Goal: Task Accomplishment & Management: Use online tool/utility

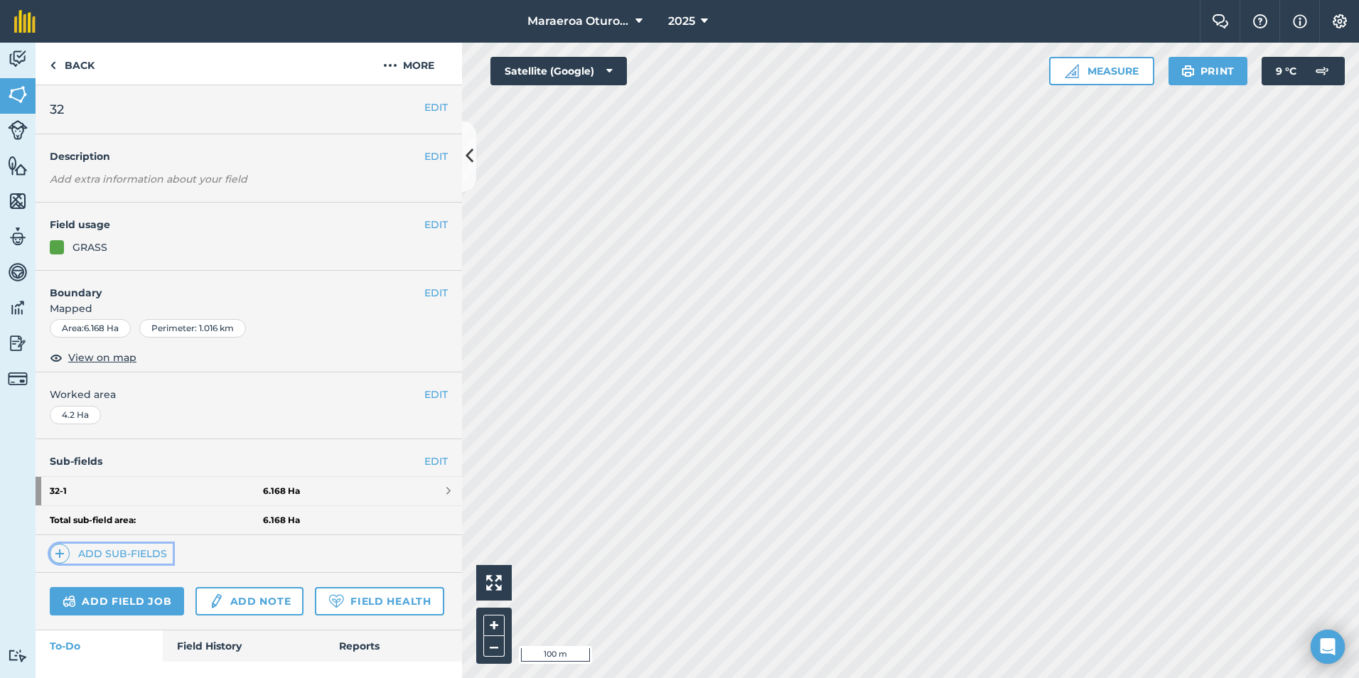
click at [136, 552] on link "Add sub-fields" at bounding box center [111, 554] width 123 height 20
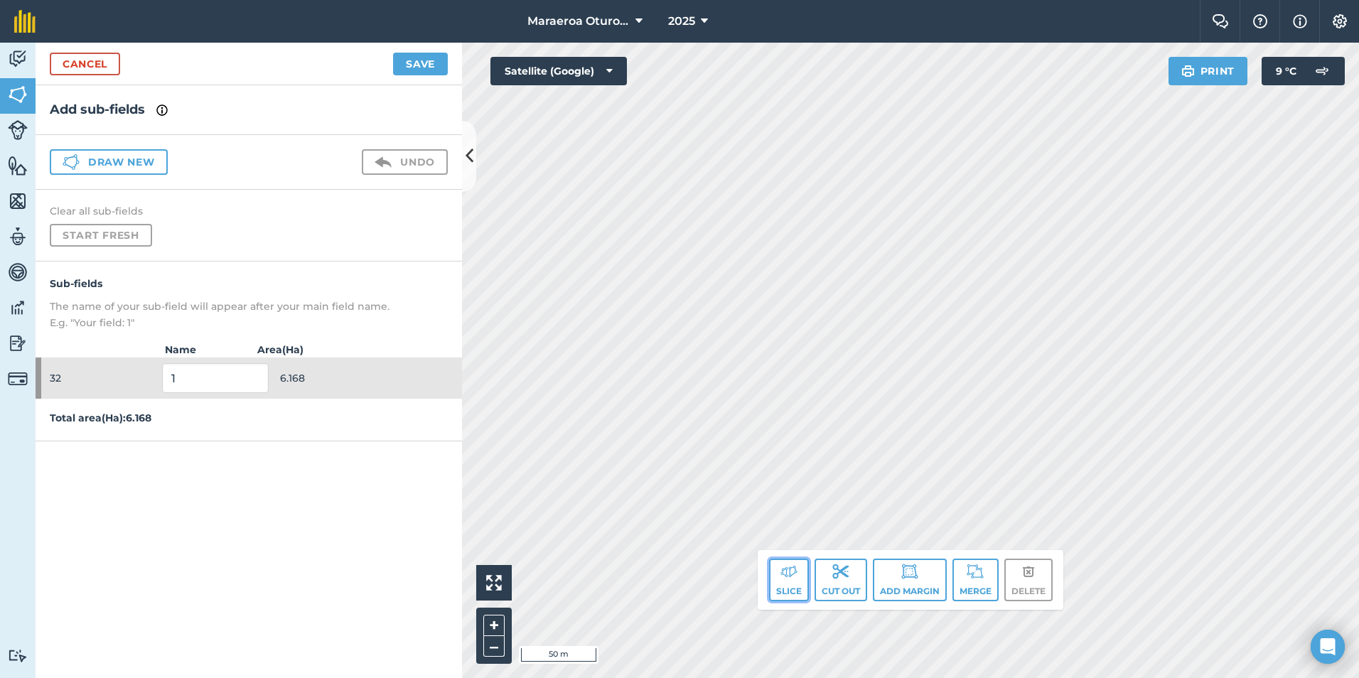
click at [775, 581] on button "Slice" at bounding box center [789, 580] width 40 height 43
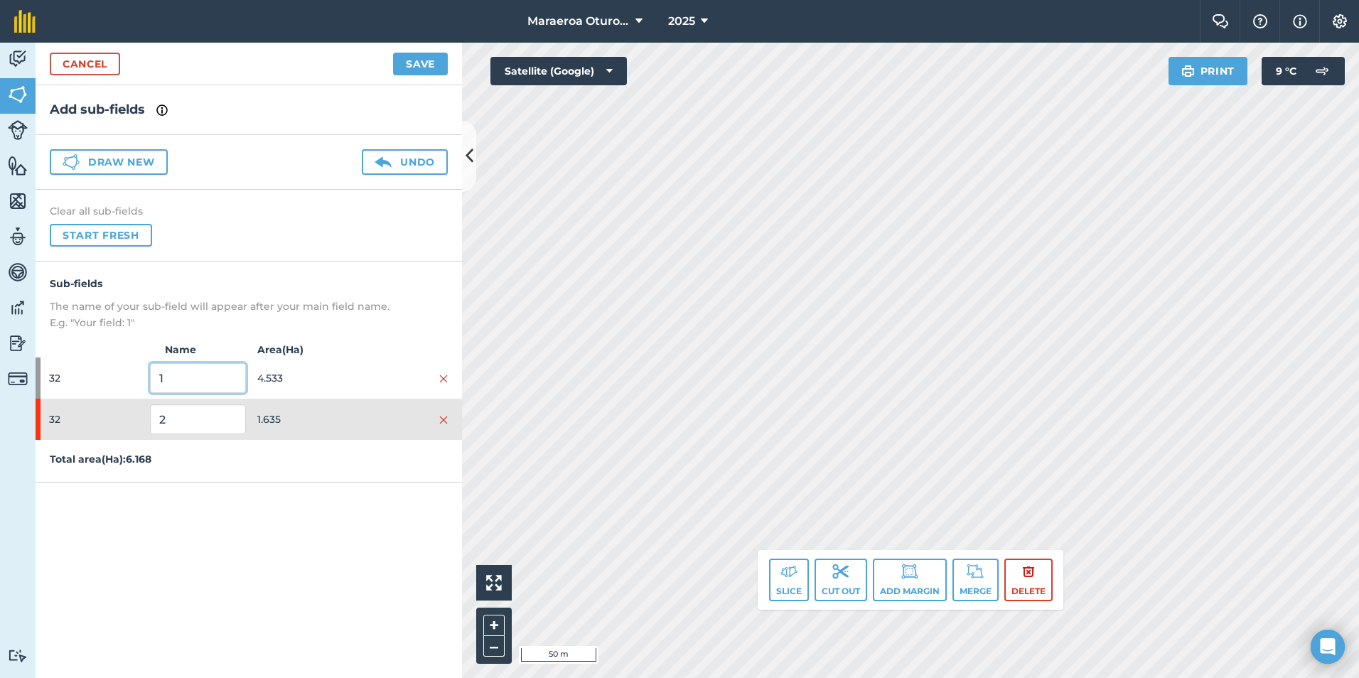
drag, startPoint x: 134, startPoint y: 382, endPoint x: 33, endPoint y: 377, distance: 101.8
click at [35, 377] on div "Activity Fields Livestock Features Maps Team Vehicles Data Reporting Billing Tu…" at bounding box center [679, 360] width 1359 height 635
drag, startPoint x: 203, startPoint y: 421, endPoint x: -3, endPoint y: 420, distance: 206.1
click at [0, 420] on html "Maraeroa Oturoa 2b 2025 Farm Chat Help Info Settings Maraeroa Oturoa 2b - 2025 …" at bounding box center [679, 339] width 1359 height 678
drag, startPoint x: 172, startPoint y: 381, endPoint x: 49, endPoint y: 379, distance: 123.0
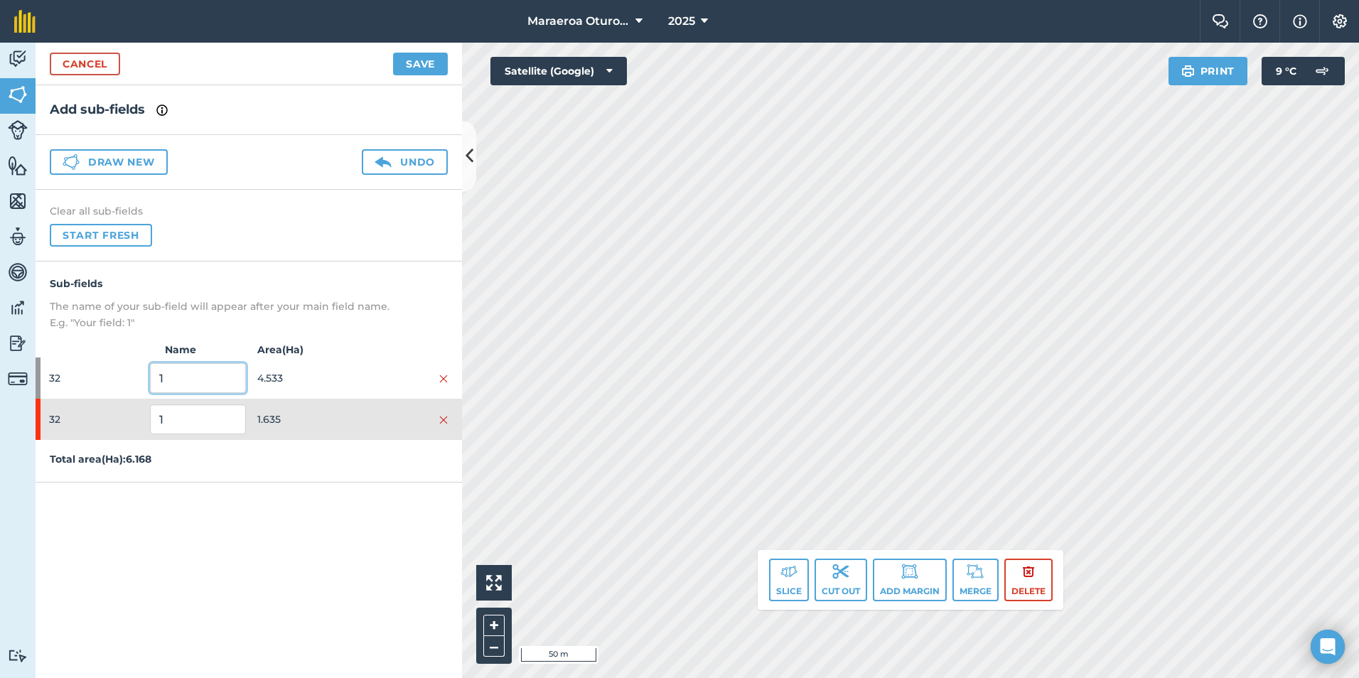
click at [49, 379] on div "32 1 4.533" at bounding box center [249, 378] width 426 height 41
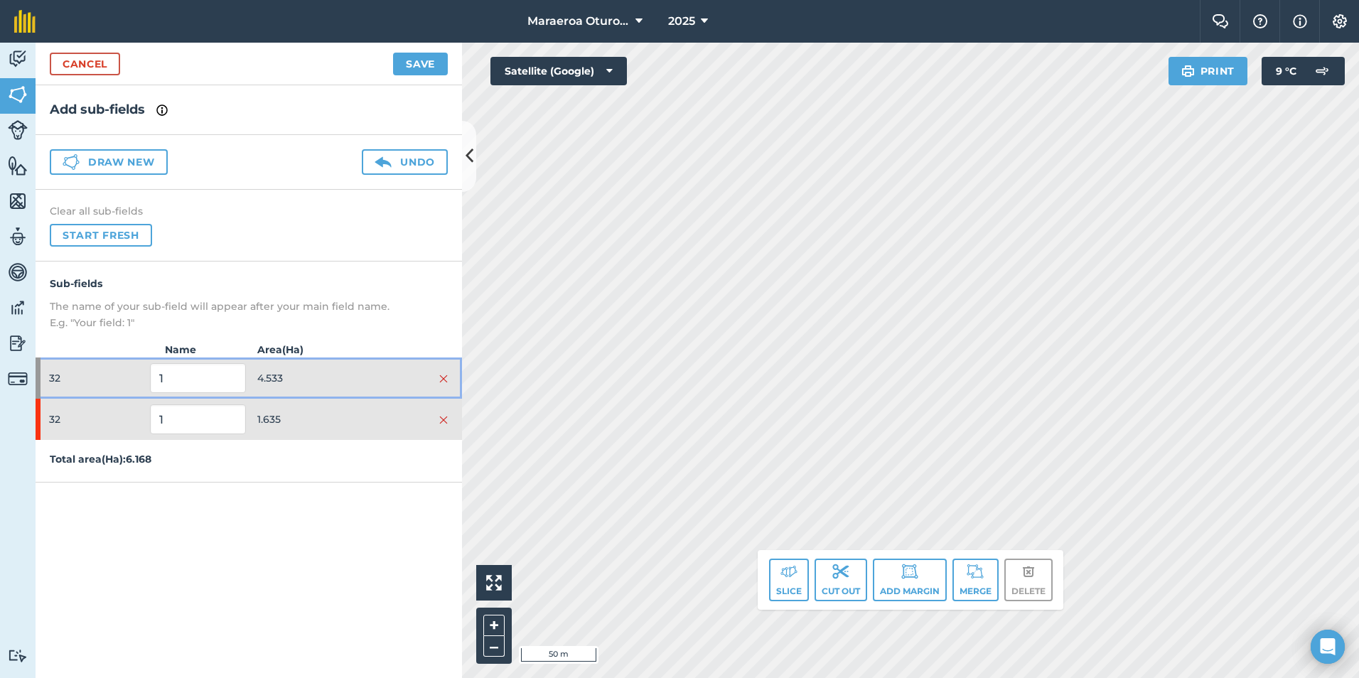
click at [325, 380] on span "4.533" at bounding box center [304, 378] width 95 height 27
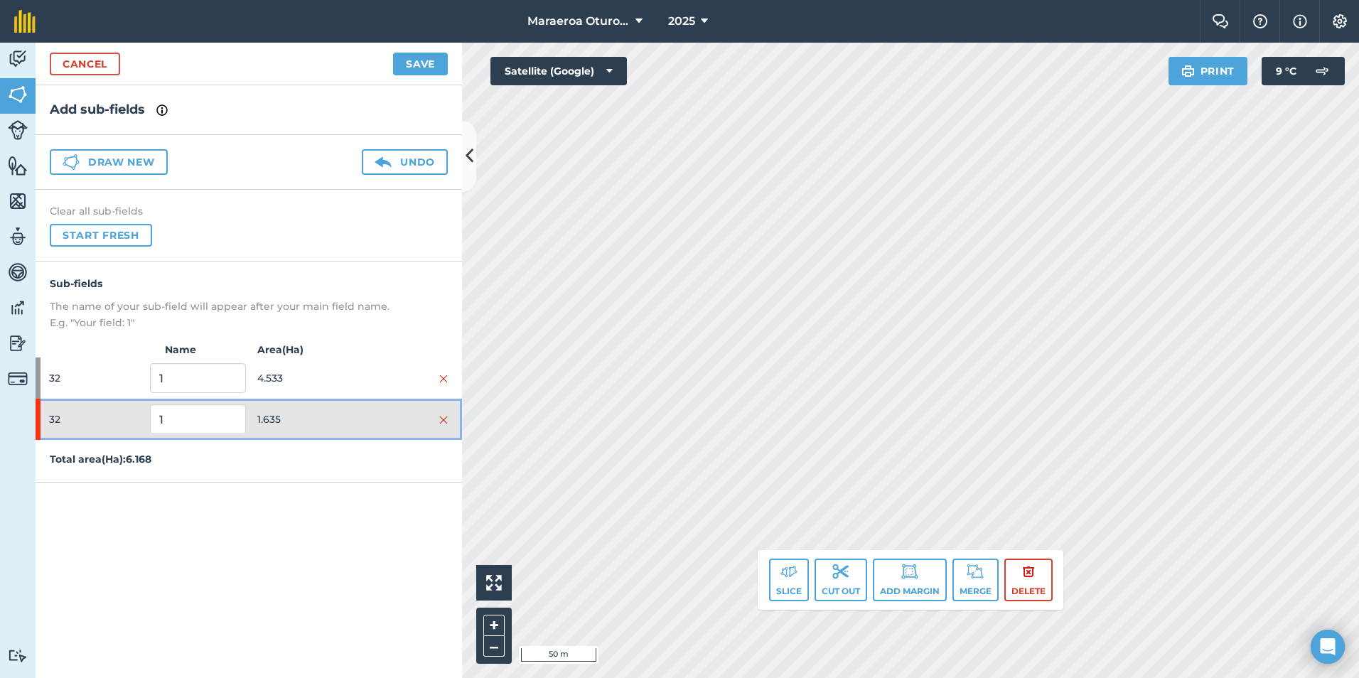
click at [318, 429] on span "1.635" at bounding box center [304, 419] width 95 height 27
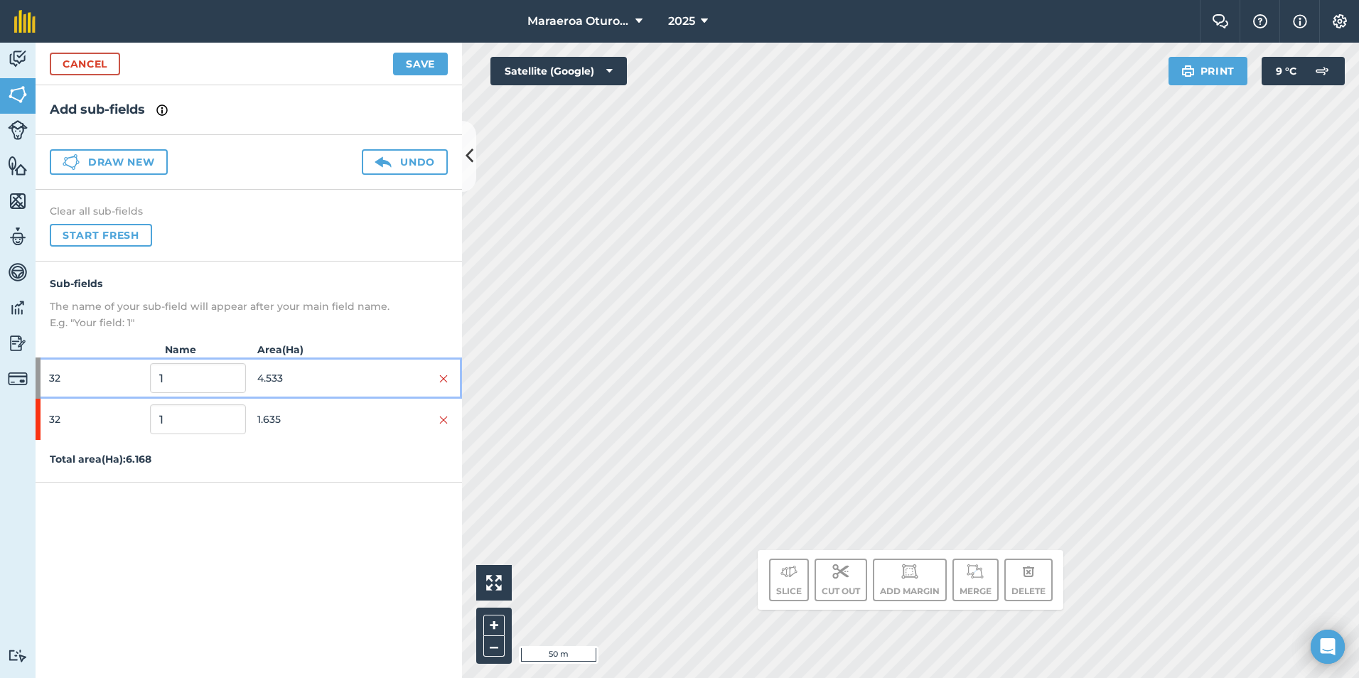
click at [323, 374] on span "4.533" at bounding box center [304, 378] width 95 height 27
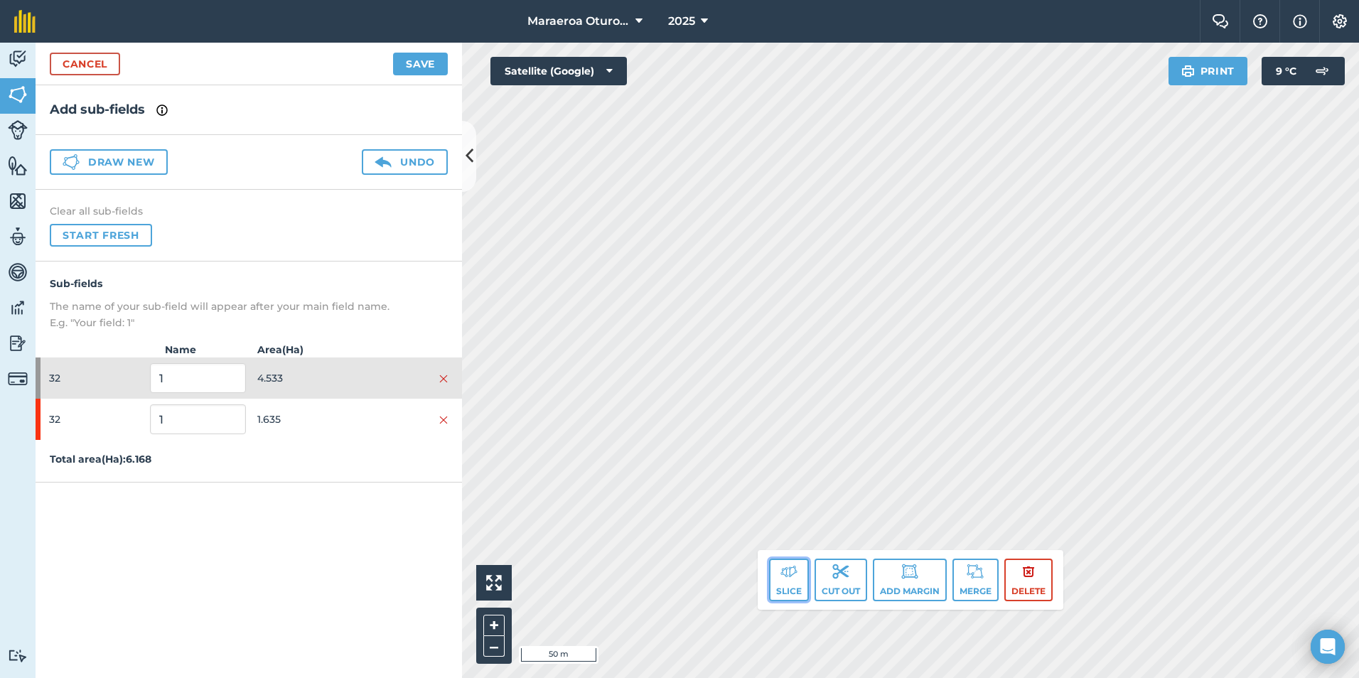
click at [793, 567] on img at bounding box center [788, 571] width 17 height 17
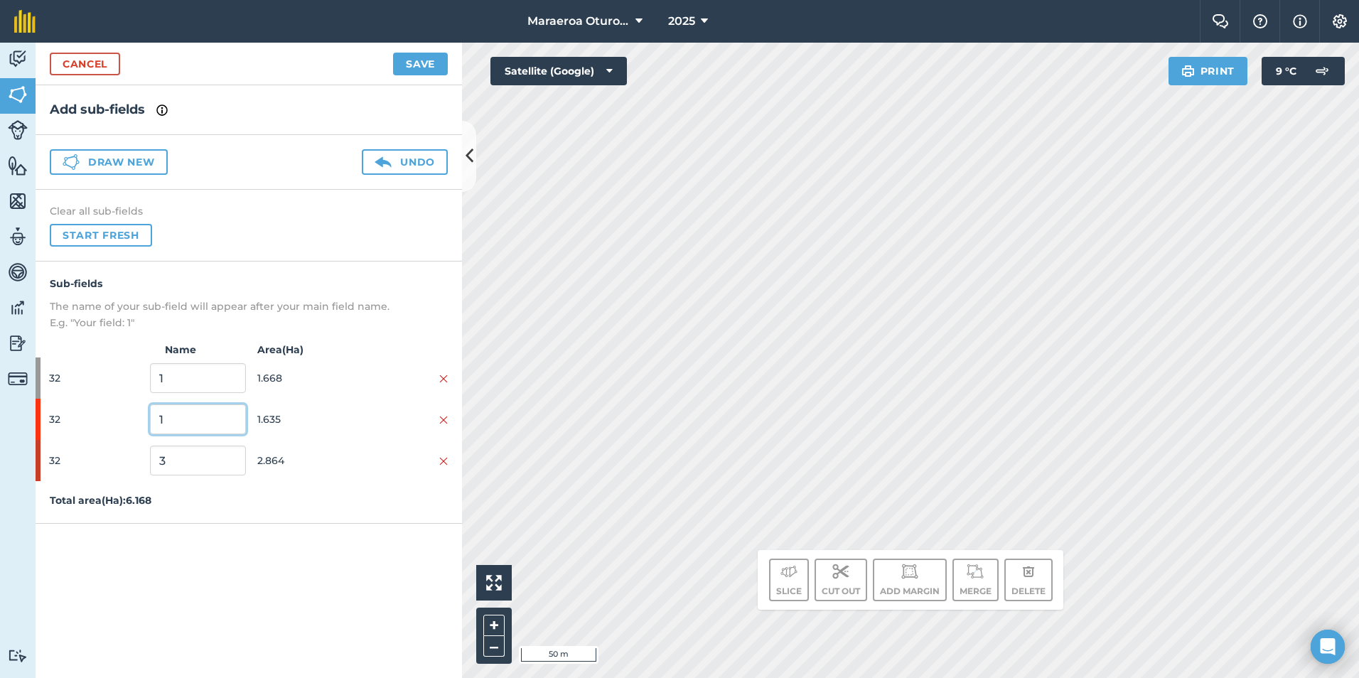
drag, startPoint x: 183, startPoint y: 415, endPoint x: 87, endPoint y: 415, distance: 96.0
click at [87, 415] on div "32 1 1.635" at bounding box center [249, 419] width 426 height 41
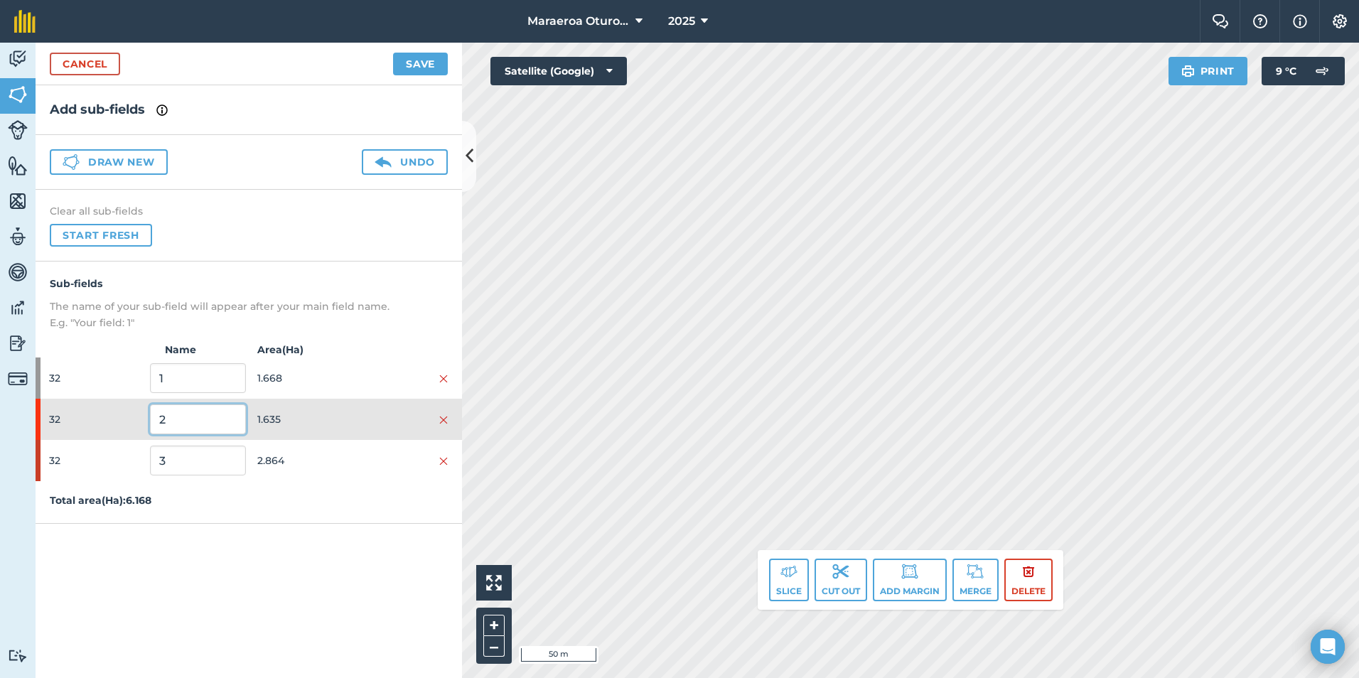
type input "2"
drag, startPoint x: 166, startPoint y: 383, endPoint x: 87, endPoint y: 380, distance: 79.0
click at [87, 380] on div "32 1 1.668" at bounding box center [249, 378] width 426 height 41
drag, startPoint x: 172, startPoint y: 382, endPoint x: 81, endPoint y: 380, distance: 91.0
click at [81, 380] on div "32 1 1.668" at bounding box center [249, 378] width 426 height 41
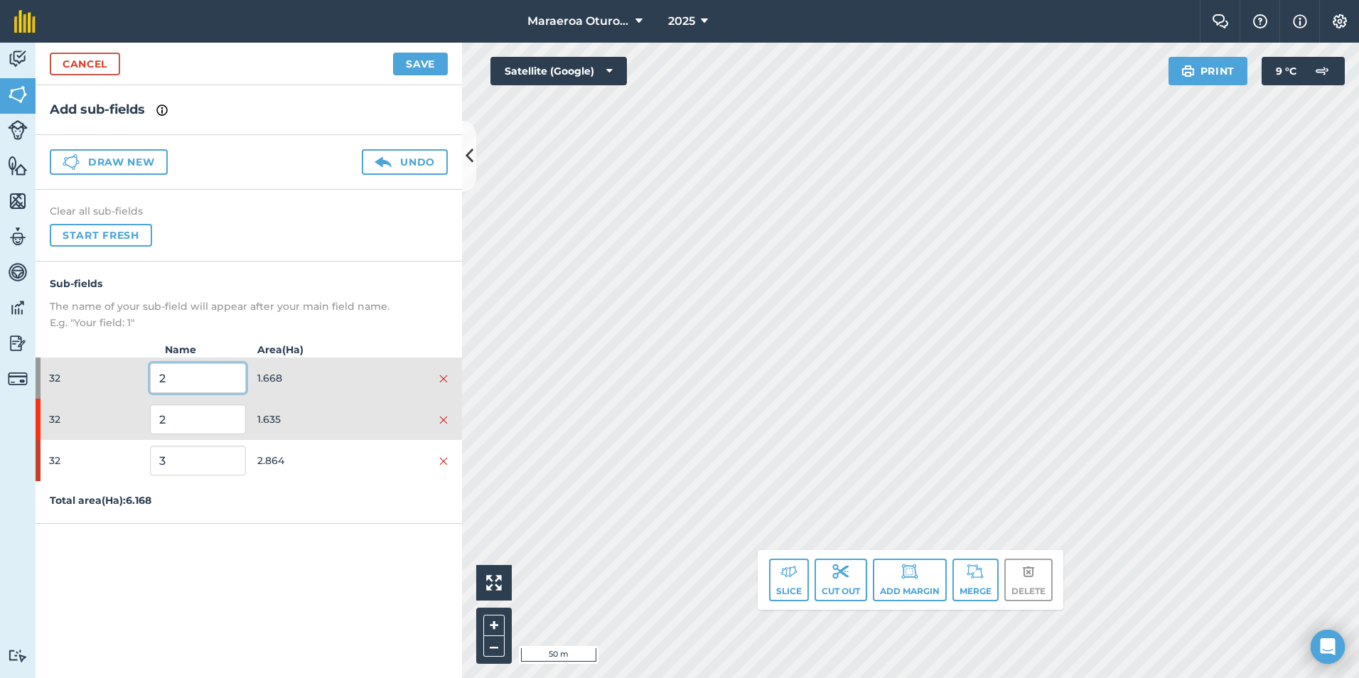
type input "2"
drag, startPoint x: 136, startPoint y: 414, endPoint x: 111, endPoint y: 411, distance: 25.7
click at [111, 411] on div "32 2 1.635" at bounding box center [249, 419] width 426 height 41
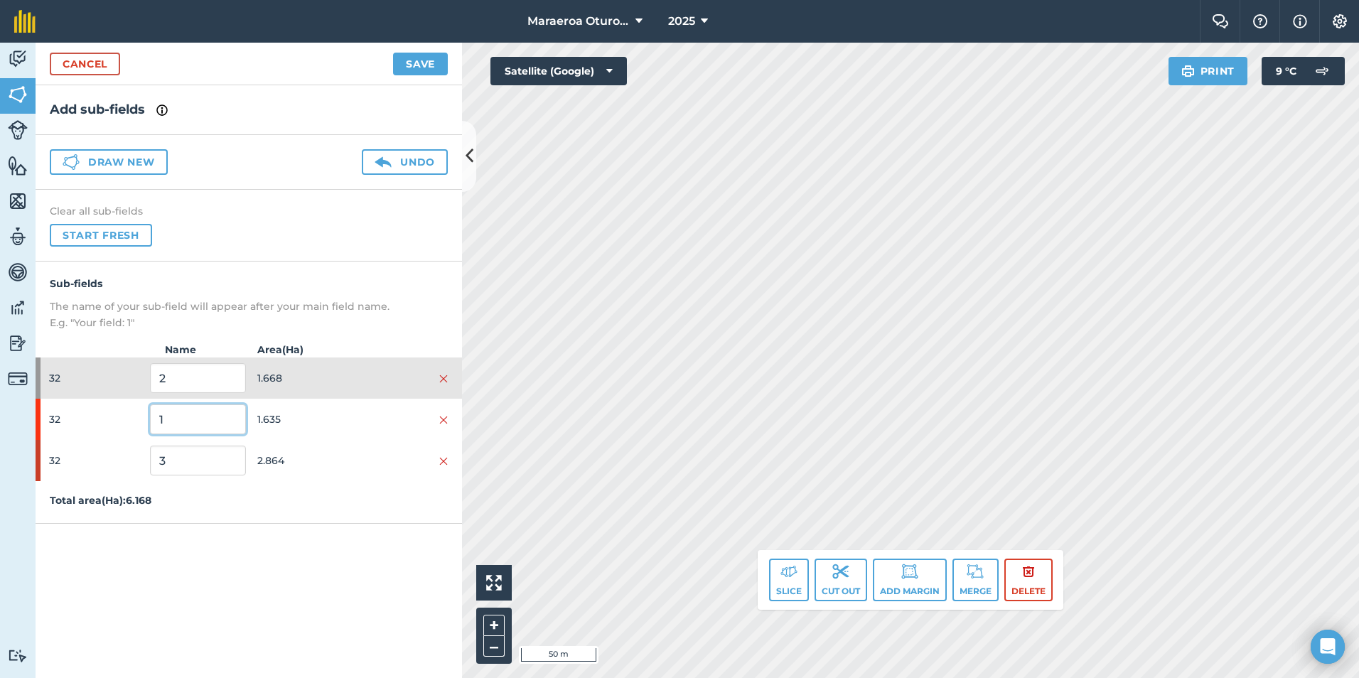
type input "1"
drag, startPoint x: 178, startPoint y: 463, endPoint x: 69, endPoint y: 460, distance: 108.8
click at [69, 460] on div "32 3 2.864" at bounding box center [249, 460] width 426 height 41
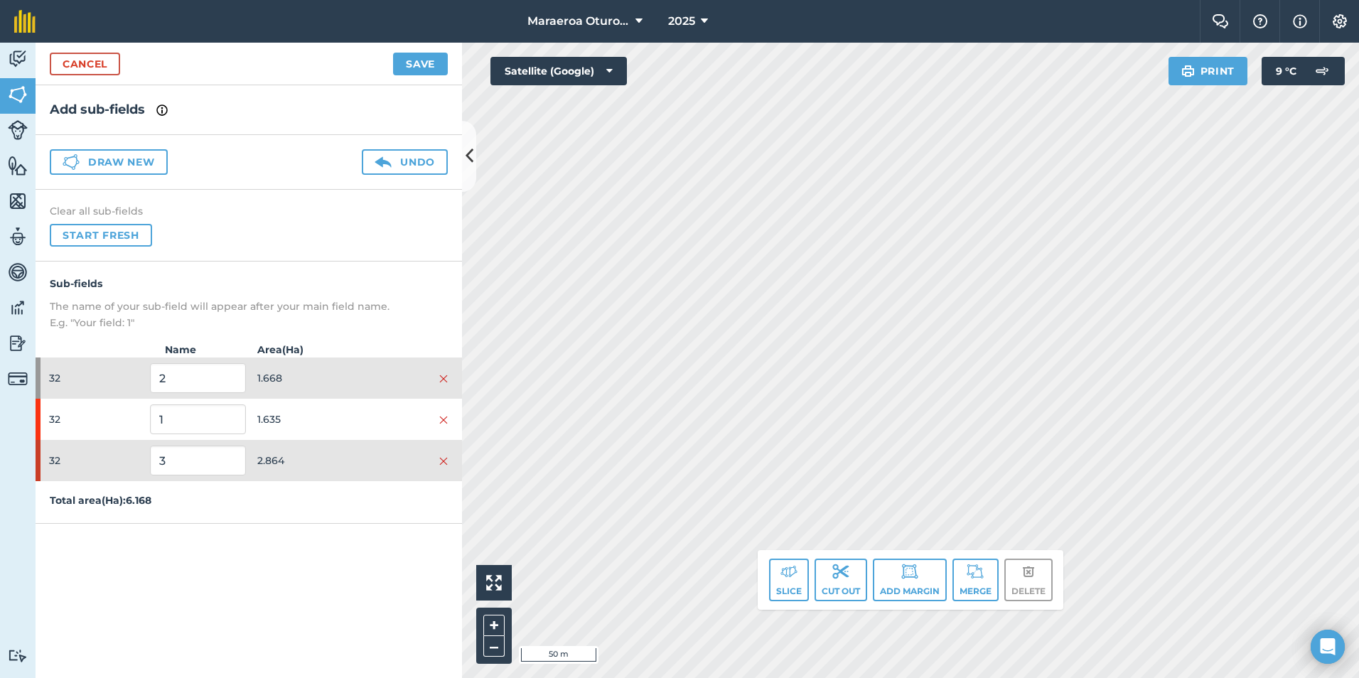
click at [270, 511] on div "Sub-fields The name of your sub-field will appear after your main field name. E…" at bounding box center [249, 393] width 426 height 262
click at [36, 461] on div at bounding box center [38, 460] width 5 height 41
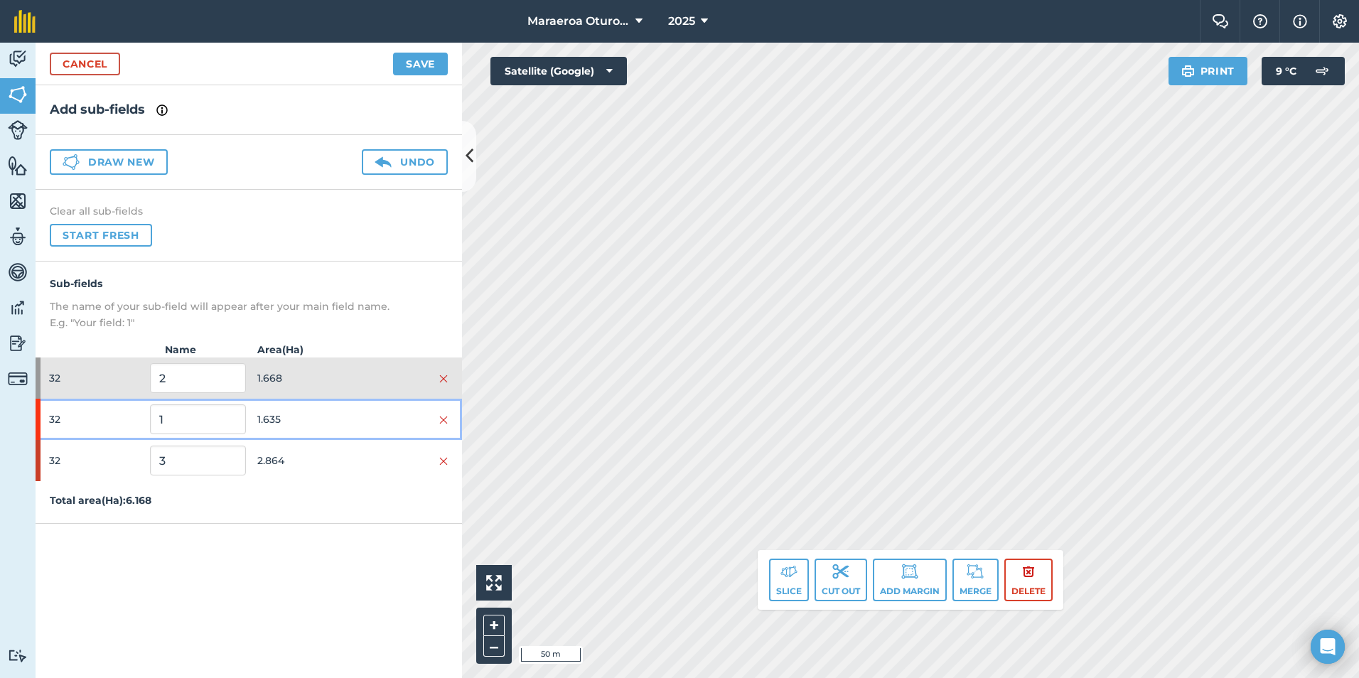
click at [61, 417] on span "32" at bounding box center [96, 419] width 95 height 27
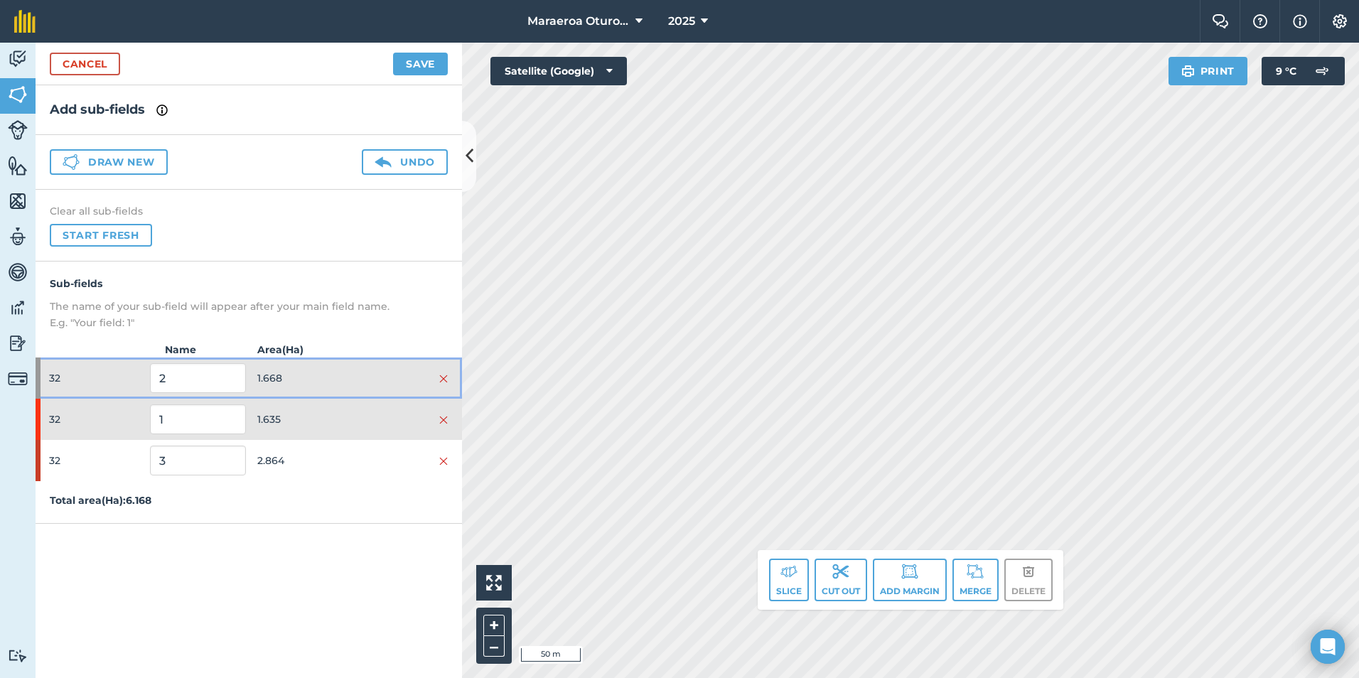
click at [136, 387] on span "32" at bounding box center [96, 378] width 95 height 27
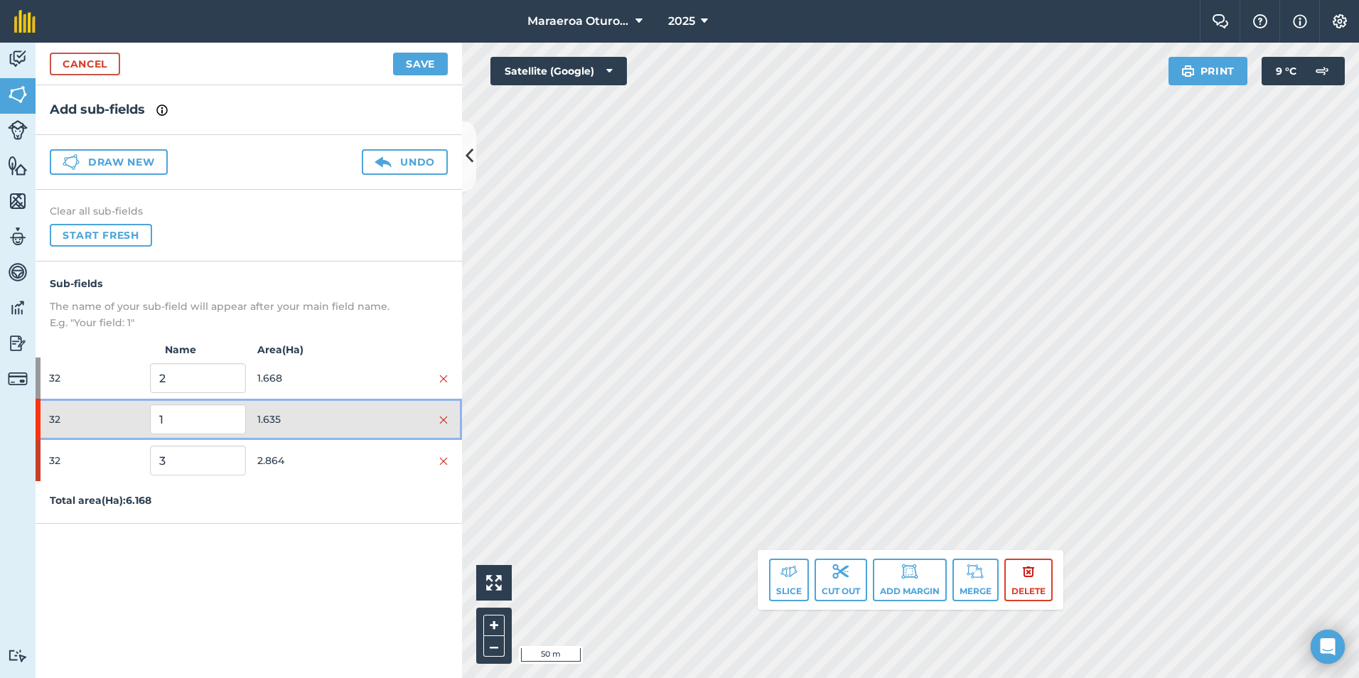
click at [129, 421] on span "32" at bounding box center [96, 419] width 95 height 27
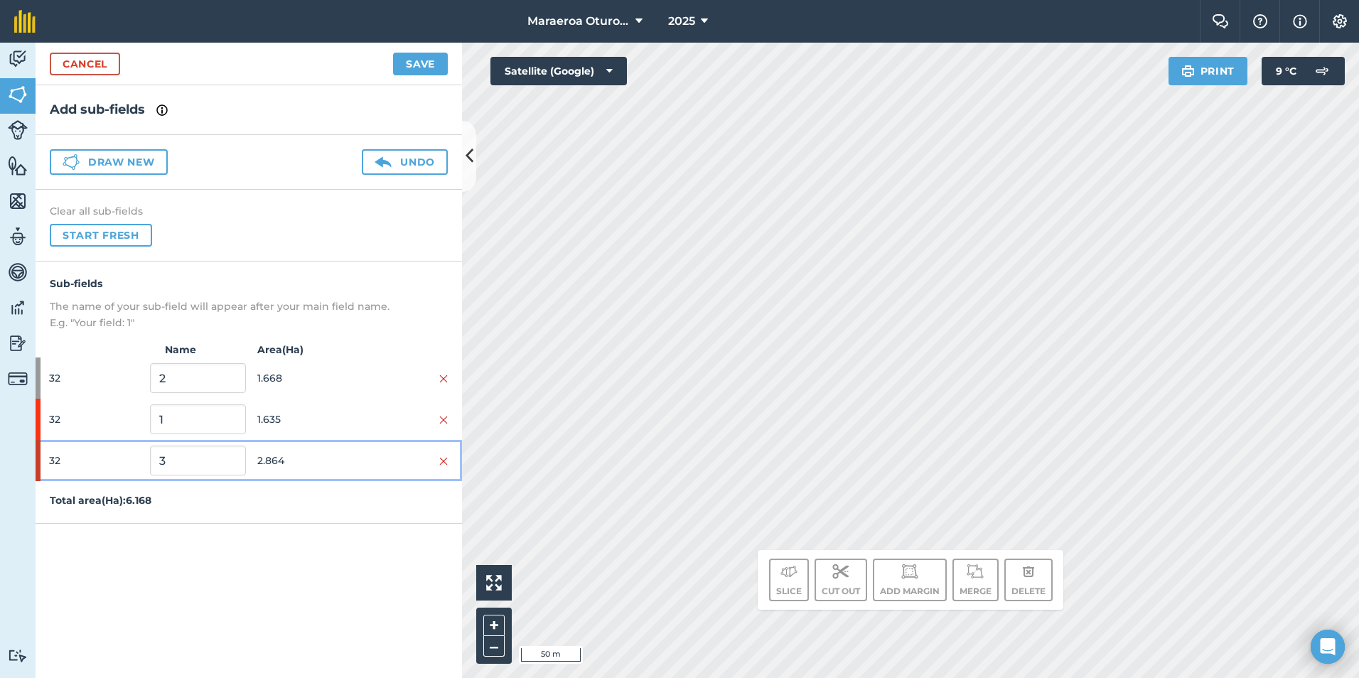
click at [119, 463] on span "32" at bounding box center [96, 460] width 95 height 27
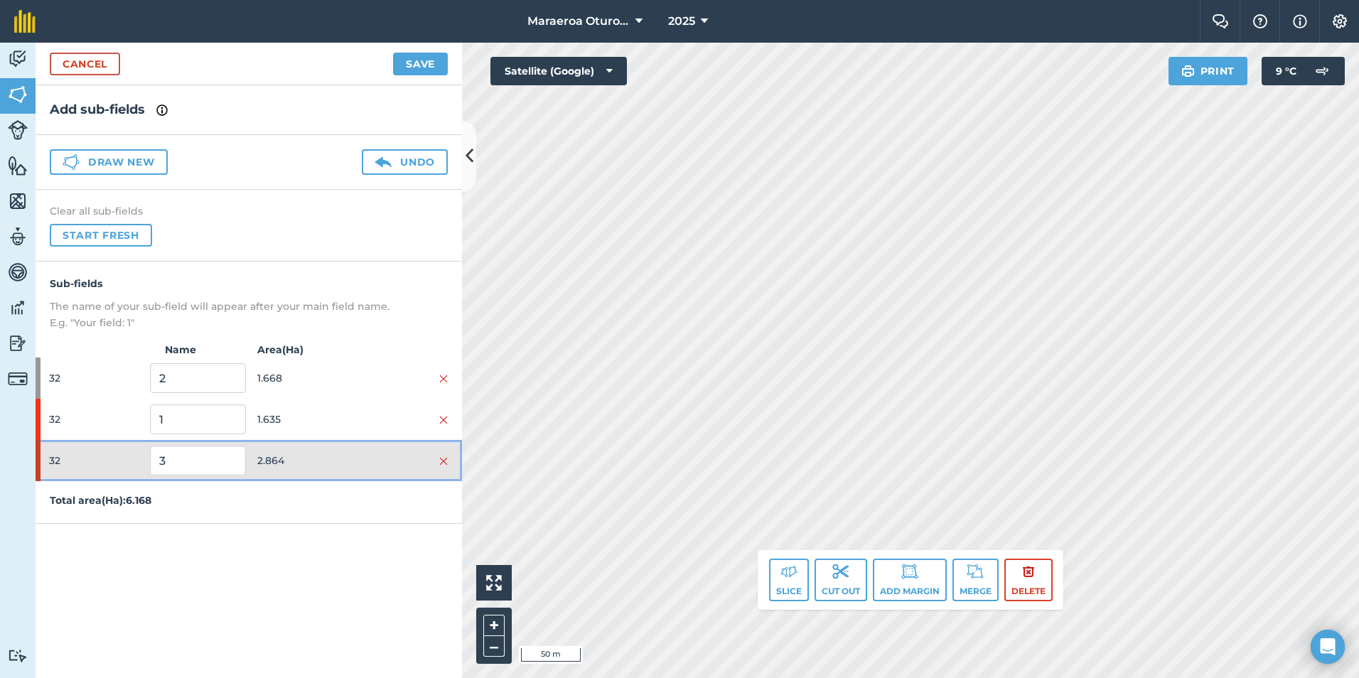
click at [38, 456] on div at bounding box center [38, 460] width 5 height 41
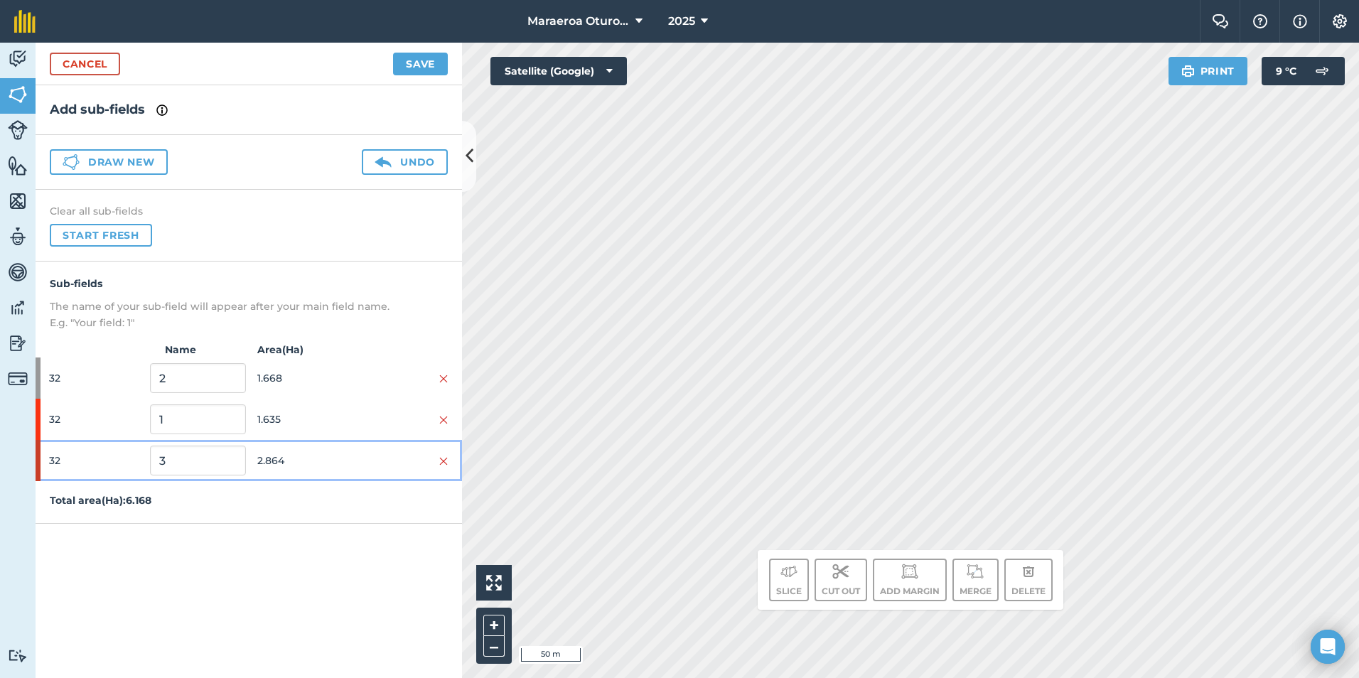
click at [38, 456] on div at bounding box center [38, 460] width 5 height 41
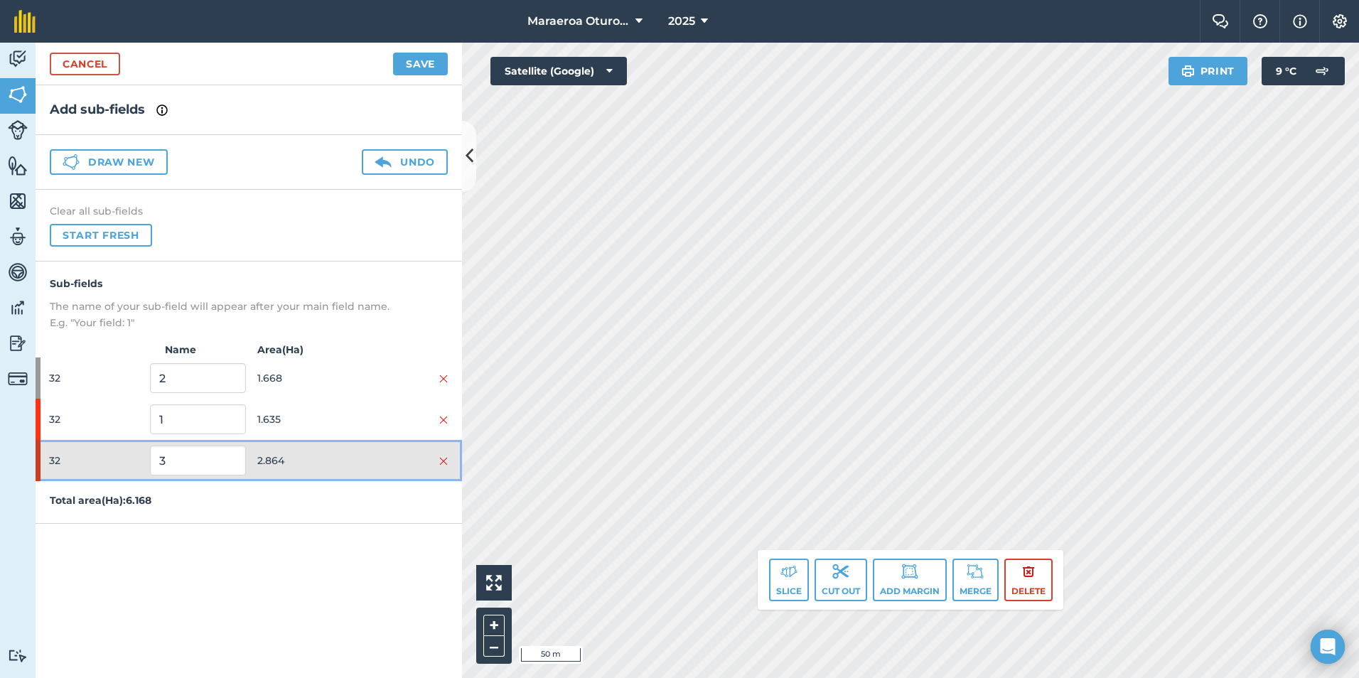
click at [38, 456] on div at bounding box center [38, 460] width 5 height 41
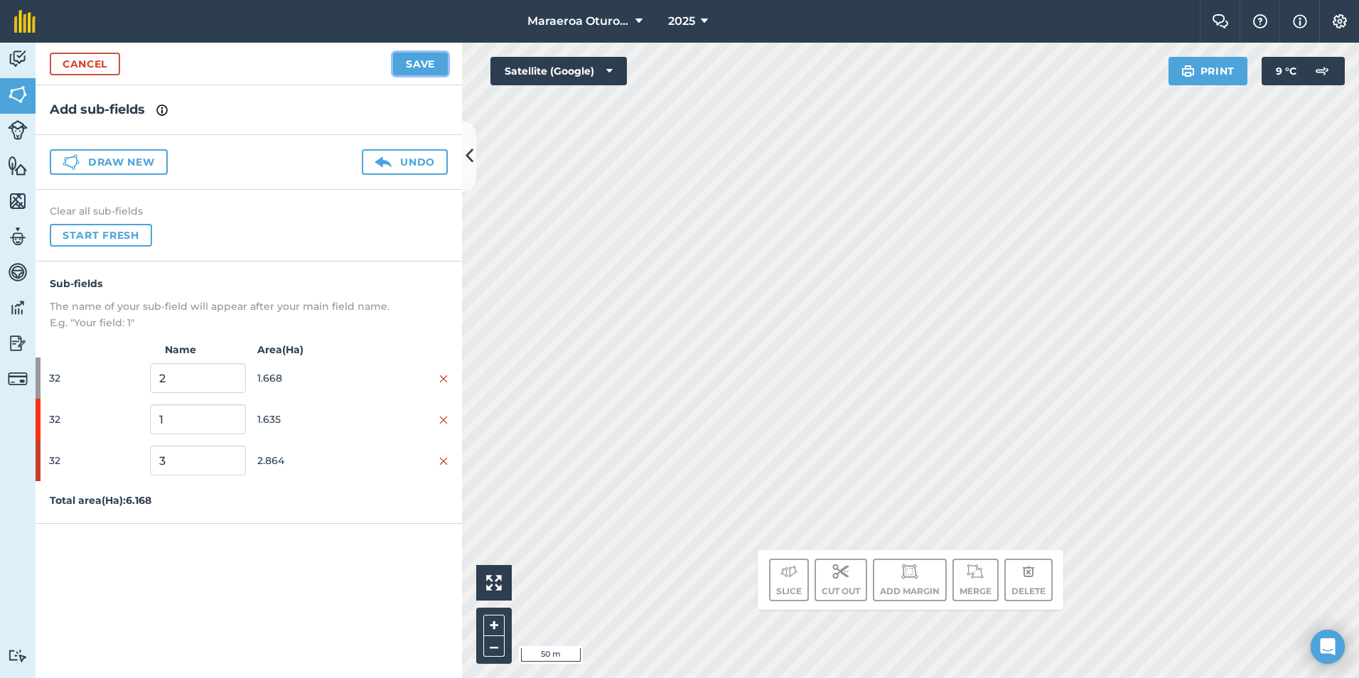
click at [418, 60] on button "Save" at bounding box center [420, 64] width 55 height 23
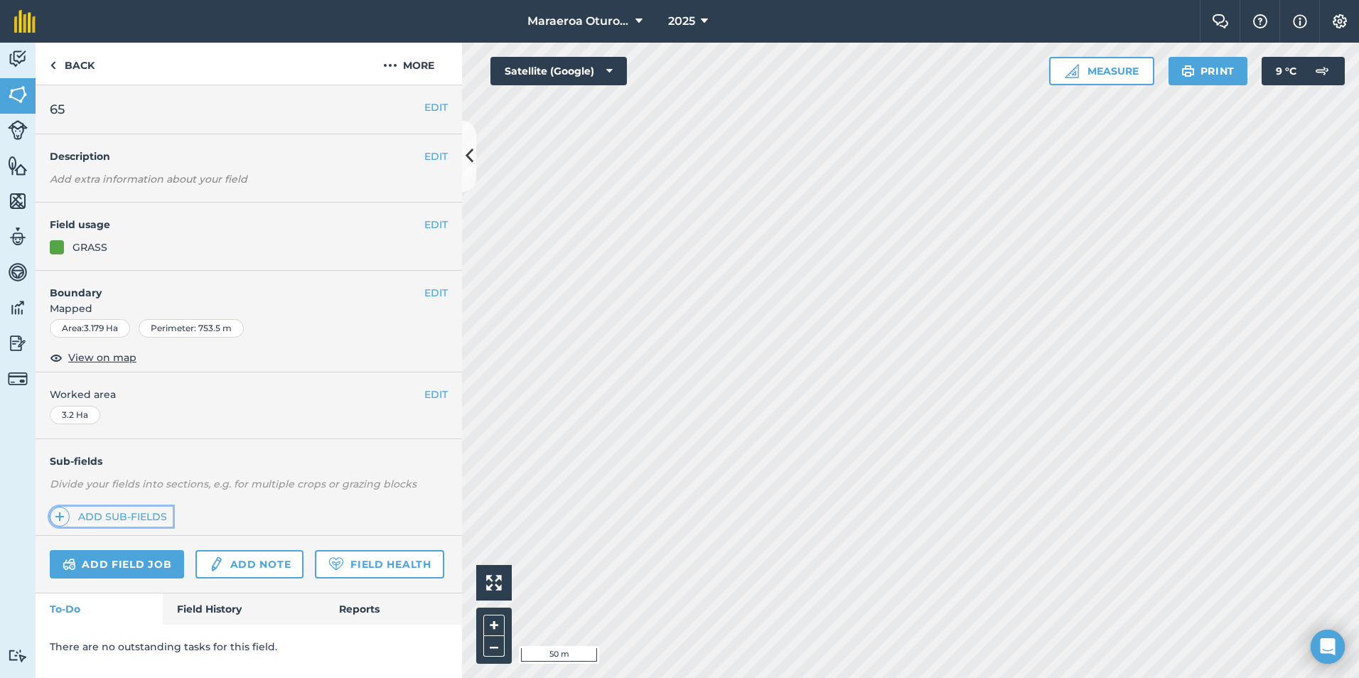
click at [136, 515] on link "Add sub-fields" at bounding box center [111, 517] width 123 height 20
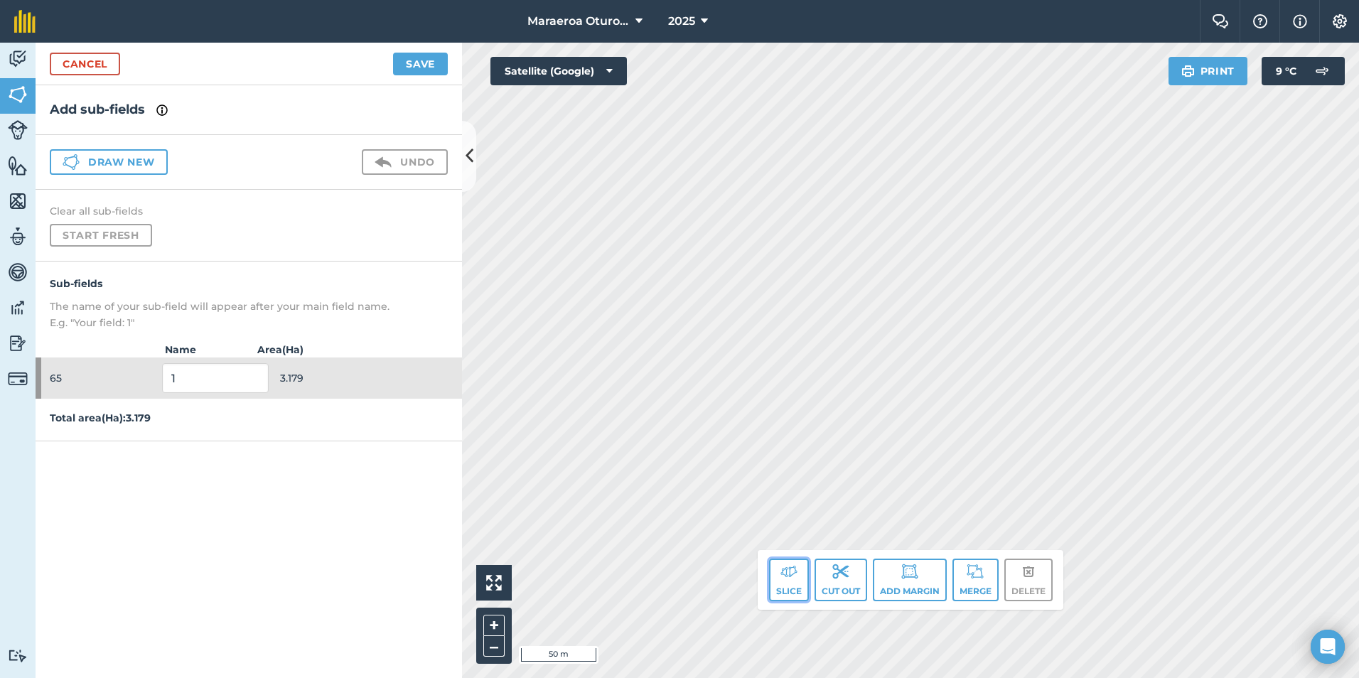
click at [782, 579] on img at bounding box center [788, 571] width 17 height 17
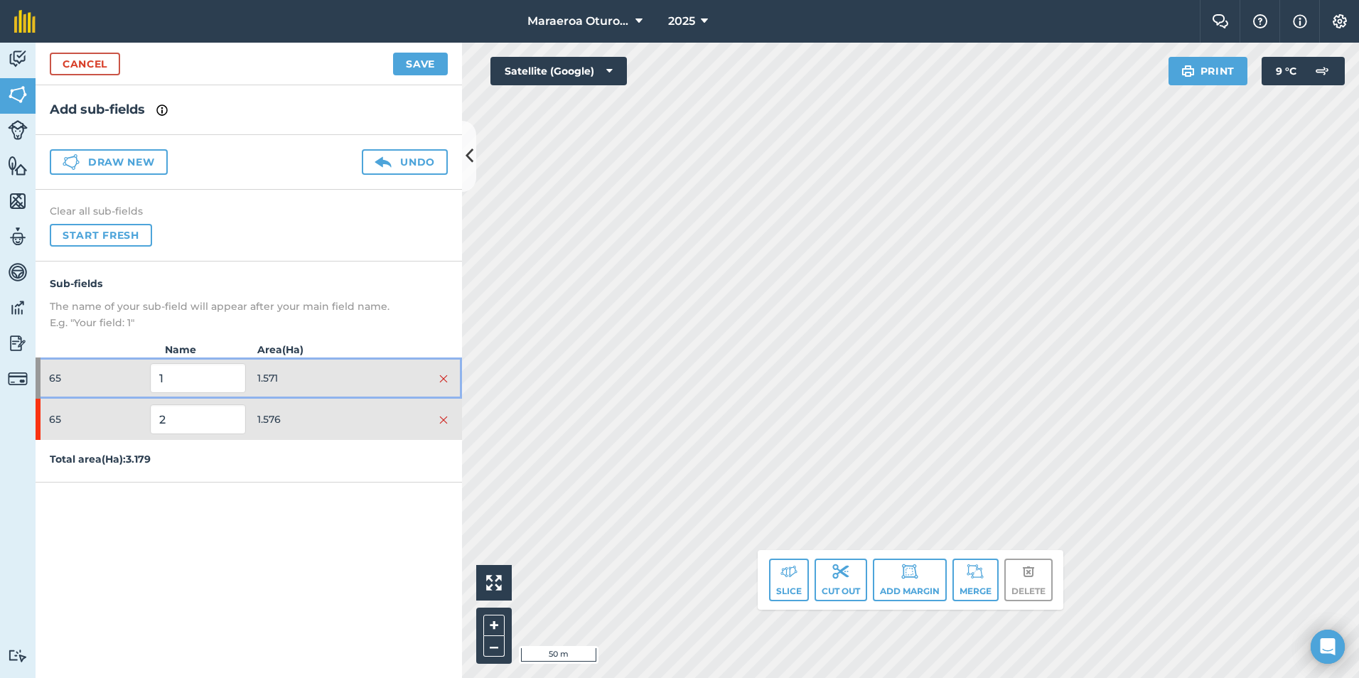
click at [312, 380] on span "1.571" at bounding box center [304, 378] width 95 height 27
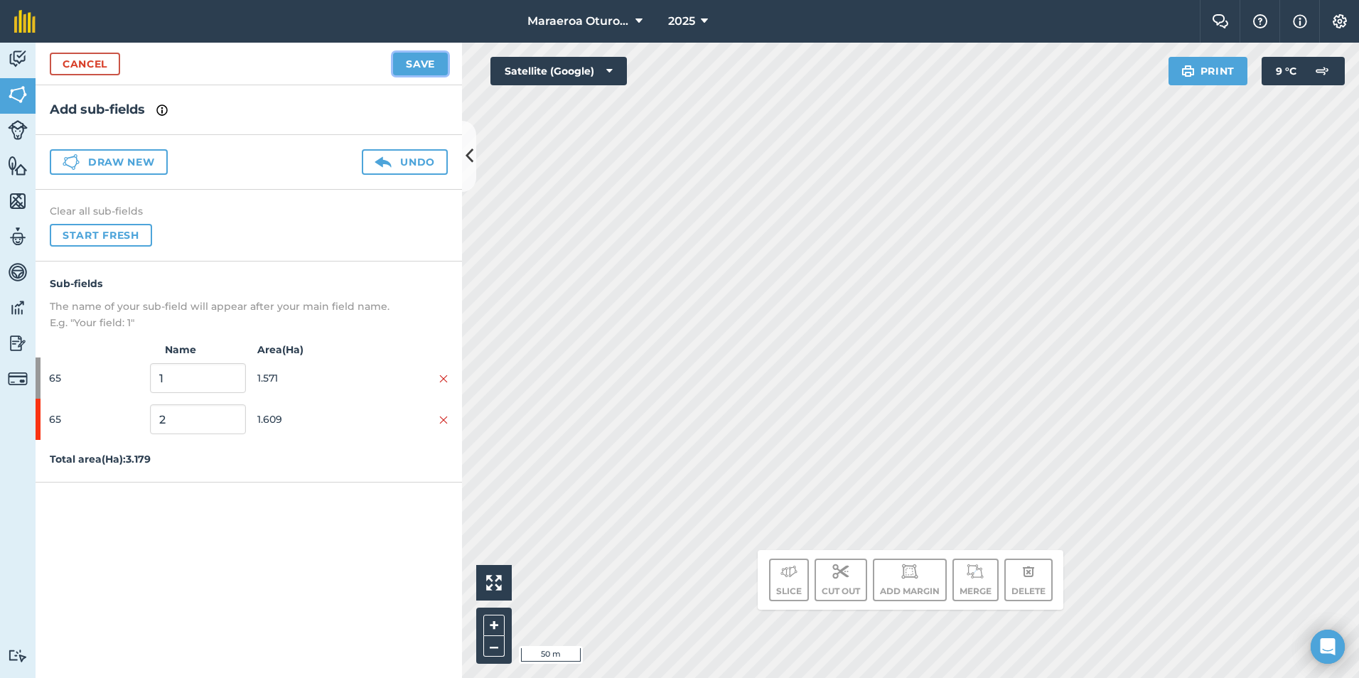
click at [432, 71] on button "Save" at bounding box center [420, 64] width 55 height 23
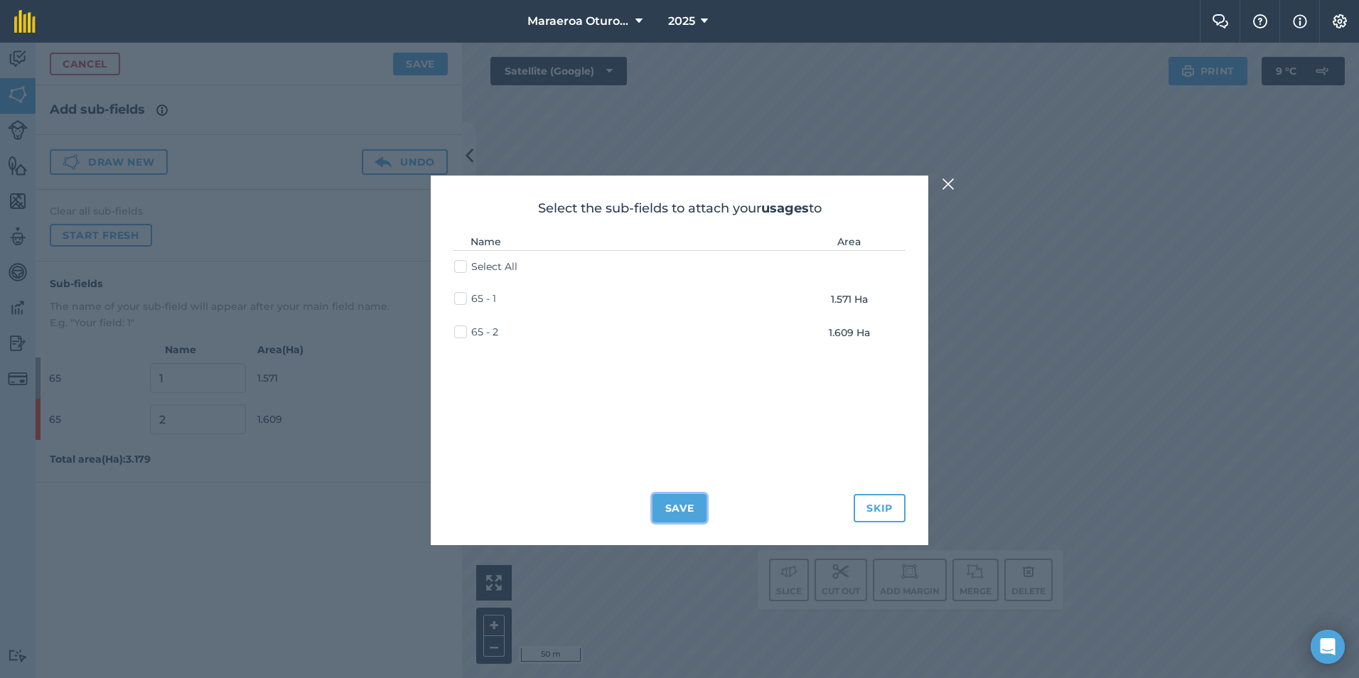
click at [700, 505] on button "Save" at bounding box center [680, 508] width 55 height 28
